Goal: Task Accomplishment & Management: Use online tool/utility

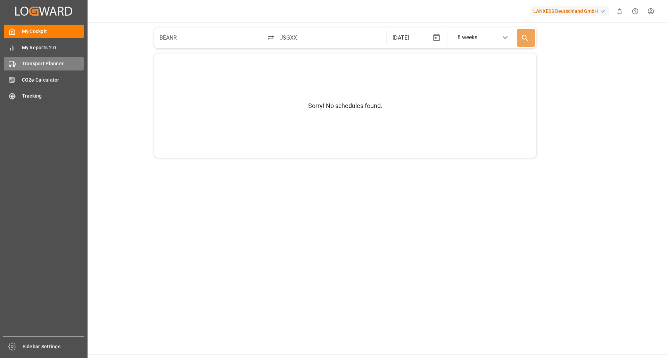
click at [14, 65] on polygon at bounding box center [14, 64] width 2 height 2
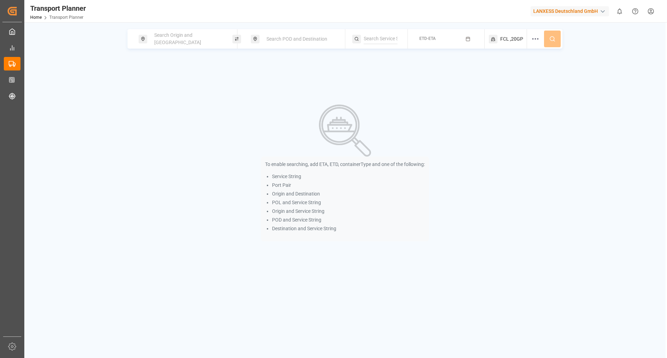
click at [187, 38] on span "Search Origin and [GEOGRAPHIC_DATA]" at bounding box center [177, 38] width 47 height 13
click at [185, 89] on input at bounding box center [182, 94] width 70 height 10
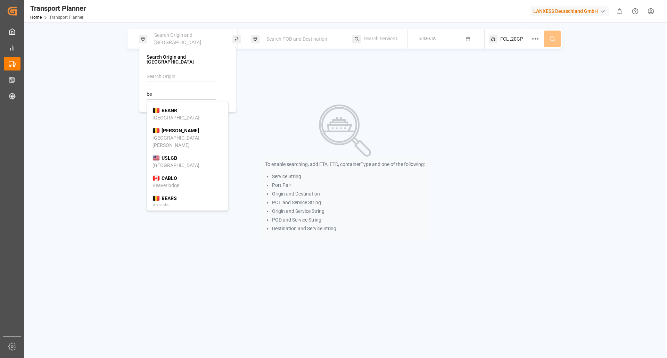
type input "b"
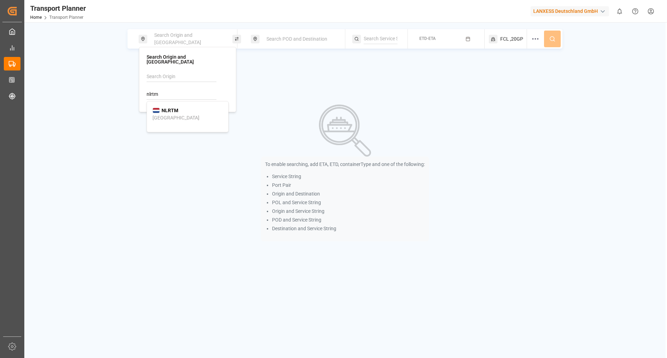
click at [187, 107] on div "NLRTM [GEOGRAPHIC_DATA]" at bounding box center [188, 114] width 70 height 15
type input "NLRTM"
click at [304, 46] on div "Search POD and Destination" at bounding box center [298, 38] width 94 height 19
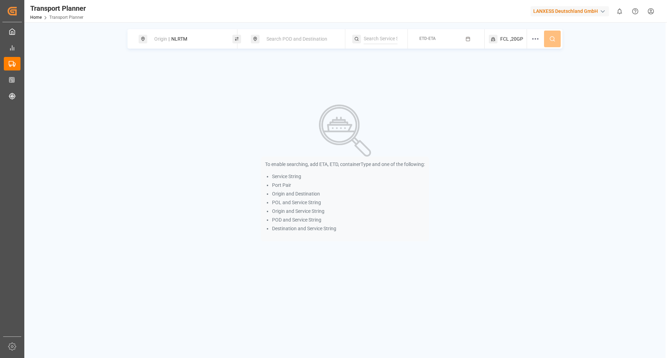
click at [281, 48] on div "Search POD and Destination" at bounding box center [298, 38] width 94 height 19
click at [283, 39] on span "Search POD and Destination" at bounding box center [297, 39] width 61 height 6
click at [275, 85] on input at bounding box center [294, 89] width 70 height 10
click at [274, 105] on div "BRSSZ" at bounding box center [277, 105] width 25 height 7
type input "BRSSZ"
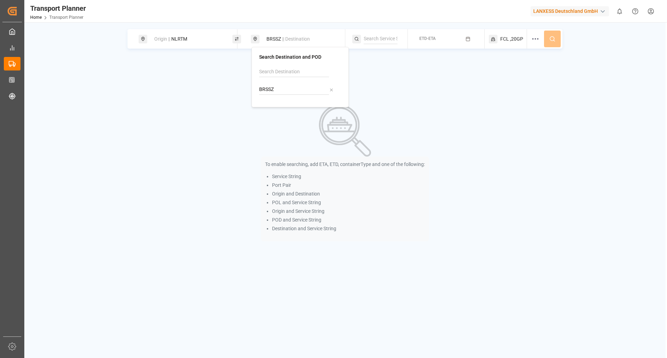
click at [454, 41] on button "ETD-ETA" at bounding box center [446, 39] width 68 height 14
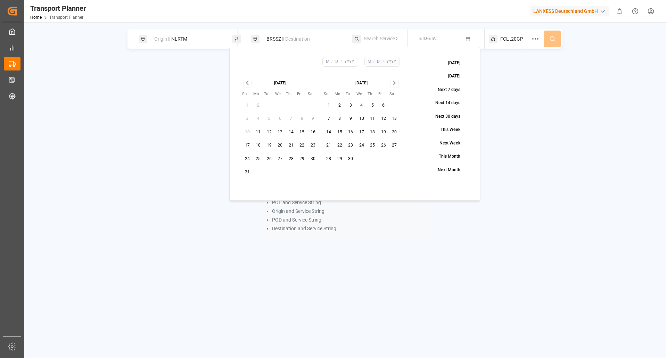
click at [352, 109] on button "3" at bounding box center [351, 105] width 11 height 11
type input "9"
type input "3"
type input "2025"
click at [395, 83] on icon "Go to next month" at bounding box center [395, 83] width 8 height 8
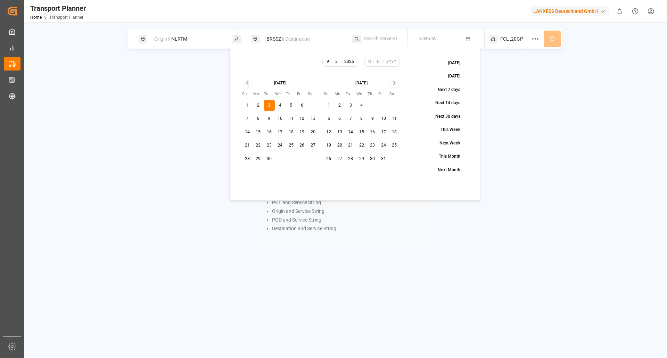
click at [382, 160] on button "31" at bounding box center [383, 159] width 11 height 11
type input "10"
type input "31"
type input "2025"
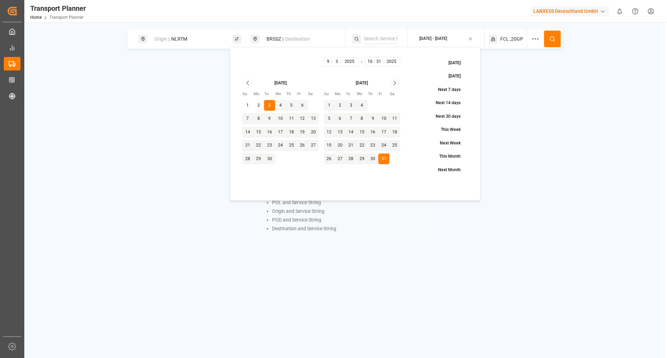
click at [554, 36] on icon at bounding box center [553, 39] width 6 height 6
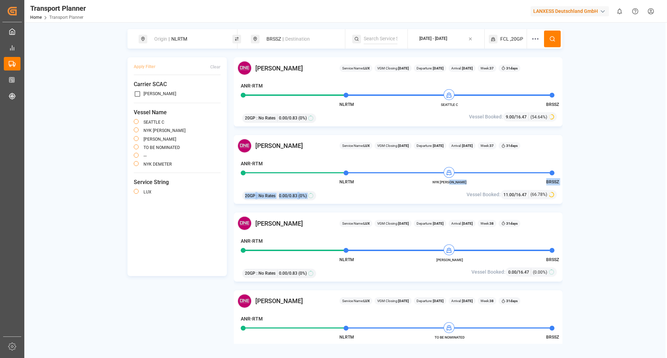
drag, startPoint x: 464, startPoint y: 185, endPoint x: 460, endPoint y: 185, distance: 4.5
click at [460, 185] on div "[PERSON_NAME] Service Name: LUX VGM Closing: [DATE] Departure: [DATE] Arrival: …" at bounding box center [398, 169] width 329 height 69
click at [462, 184] on span "NYK [PERSON_NAME]" at bounding box center [450, 182] width 38 height 5
drag, startPoint x: 441, startPoint y: 183, endPoint x: 458, endPoint y: 183, distance: 16.7
click at [458, 183] on span "NYK [PERSON_NAME]" at bounding box center [450, 182] width 38 height 5
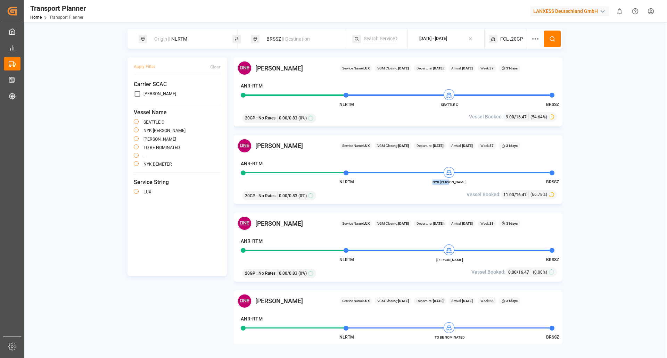
copy span "NYK [PERSON_NAME]"
